Goal: Task Accomplishment & Management: Use online tool/utility

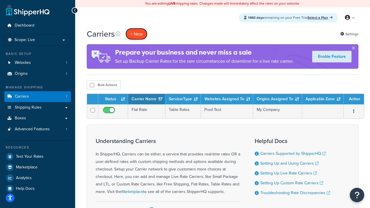
click at [137, 34] on button "+ New" at bounding box center [137, 34] width 22 height 12
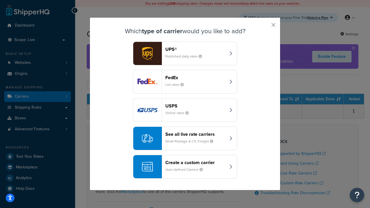
click at [196, 78] on header "FedEx" at bounding box center [195, 77] width 60 height 5
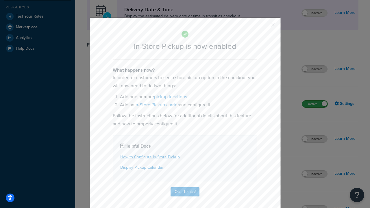
scroll to position [162, 0]
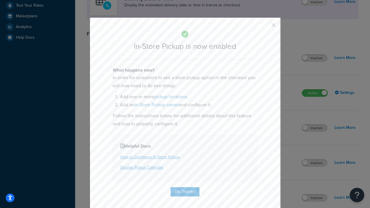
click at [265, 27] on button "button" at bounding box center [264, 26] width 1 height 1
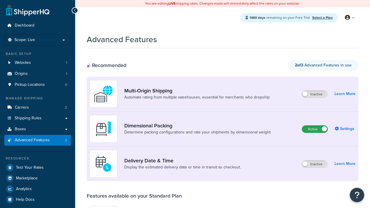
click at [315, 129] on label "Active" at bounding box center [314, 129] width 25 height 7
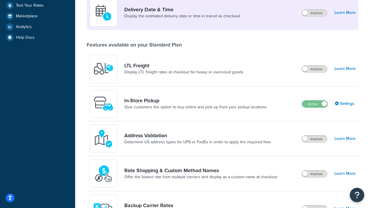
scroll to position [140, 0]
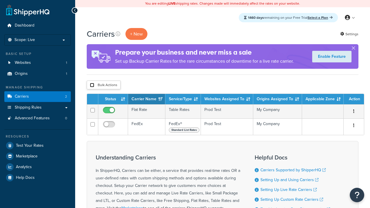
click at [92, 85] on input "checkbox" at bounding box center [92, 85] width 4 height 4
checkbox input "true"
click at [0, 0] on button "Delete" at bounding box center [0, 0] width 0 height 0
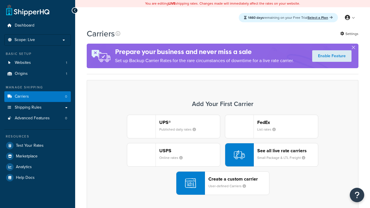
click at [223, 155] on div "UPS® Published daily rates FedEx List rates USPS Online rates See all live rate…" at bounding box center [223, 155] width 260 height 80
click at [223, 183] on div "Create a custom carrier User-defined Carriers" at bounding box center [239, 183] width 61 height 14
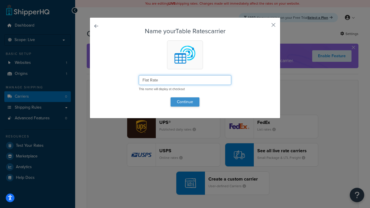
type input "Flat Rate"
click at [185, 102] on button "Continue" at bounding box center [185, 101] width 29 height 9
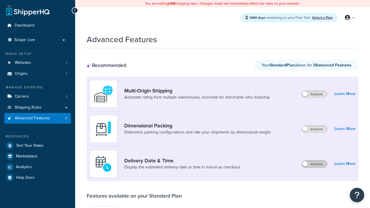
click at [315, 164] on label "Inactive" at bounding box center [314, 164] width 25 height 7
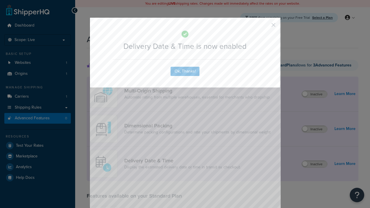
click at [265, 26] on button "button" at bounding box center [264, 26] width 1 height 1
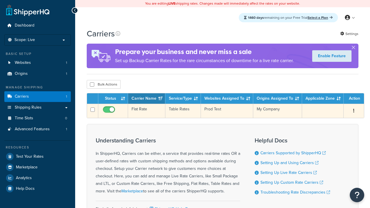
click at [147, 111] on td "Flat Rate" at bounding box center [146, 111] width 37 height 14
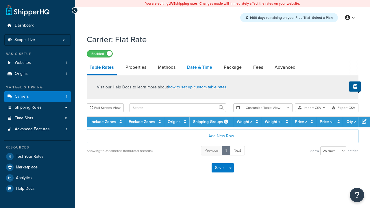
click at [200, 68] on link "Date & Time" at bounding box center [199, 67] width 31 height 14
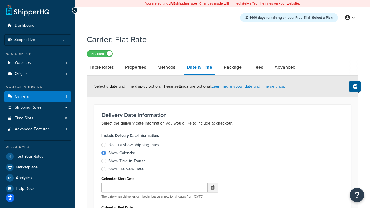
click at [122, 154] on div "Show Calendar" at bounding box center [121, 153] width 27 height 6
click at [0, 0] on input "Show Calendar" at bounding box center [0, 0] width 0 height 0
type input "07/29/2025"
type input "07/29/2026"
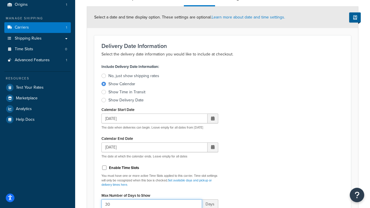
type input "30"
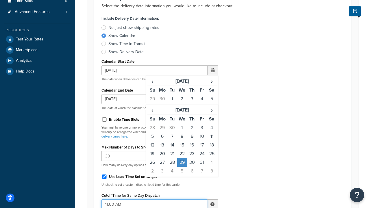
type input "11:00 AM"
type input "5"
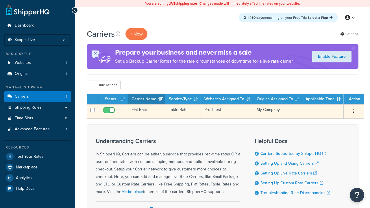
click at [147, 112] on td "Flat Rate" at bounding box center [146, 111] width 37 height 14
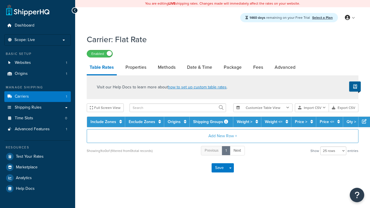
select select "25"
click at [200, 68] on link "Date & Time" at bounding box center [199, 67] width 31 height 14
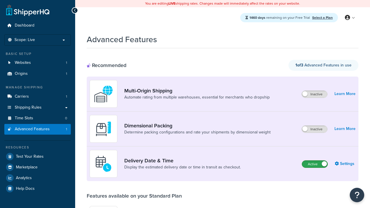
click at [315, 164] on label "Active" at bounding box center [314, 164] width 25 height 7
